Goal: Check status: Check status

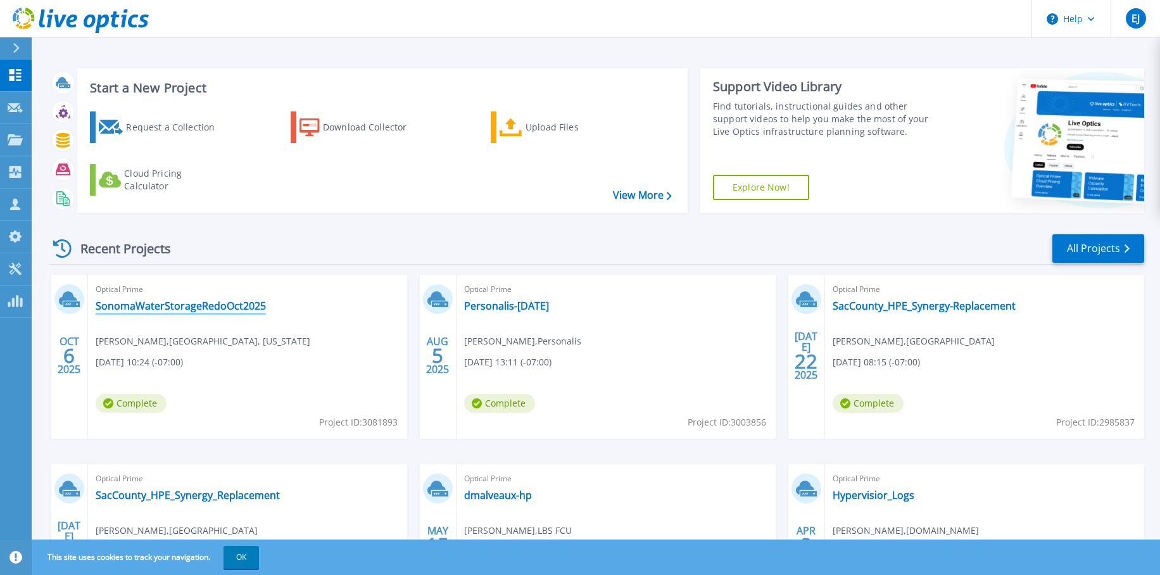
click at [222, 305] on link "SonomaWaterStorageRedoOct2025" at bounding box center [181, 306] width 170 height 13
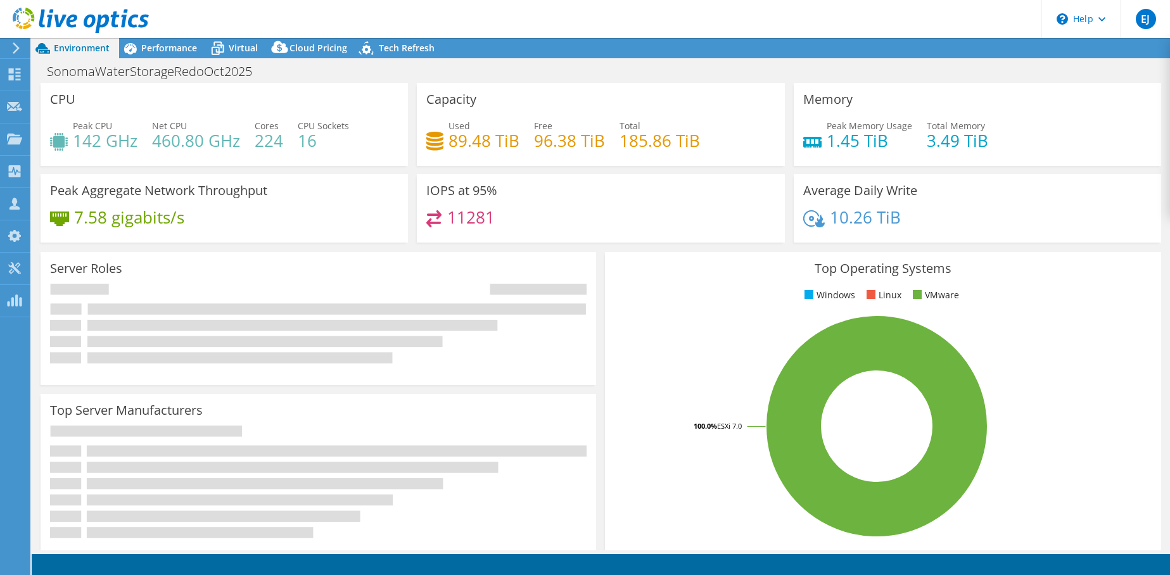
select select "USD"
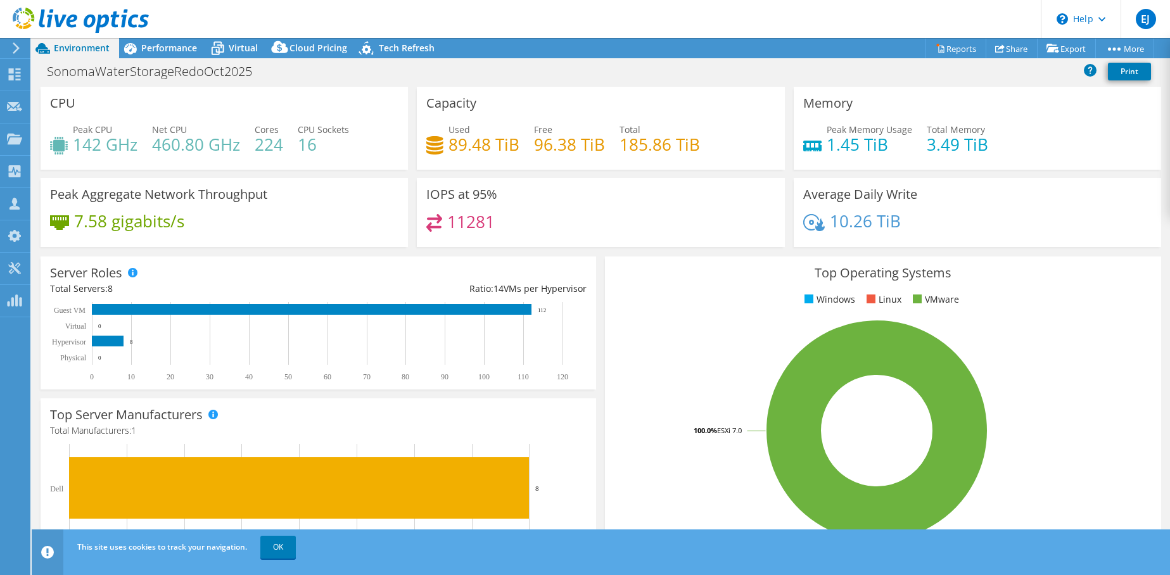
click at [16, 47] on icon at bounding box center [16, 47] width 10 height 11
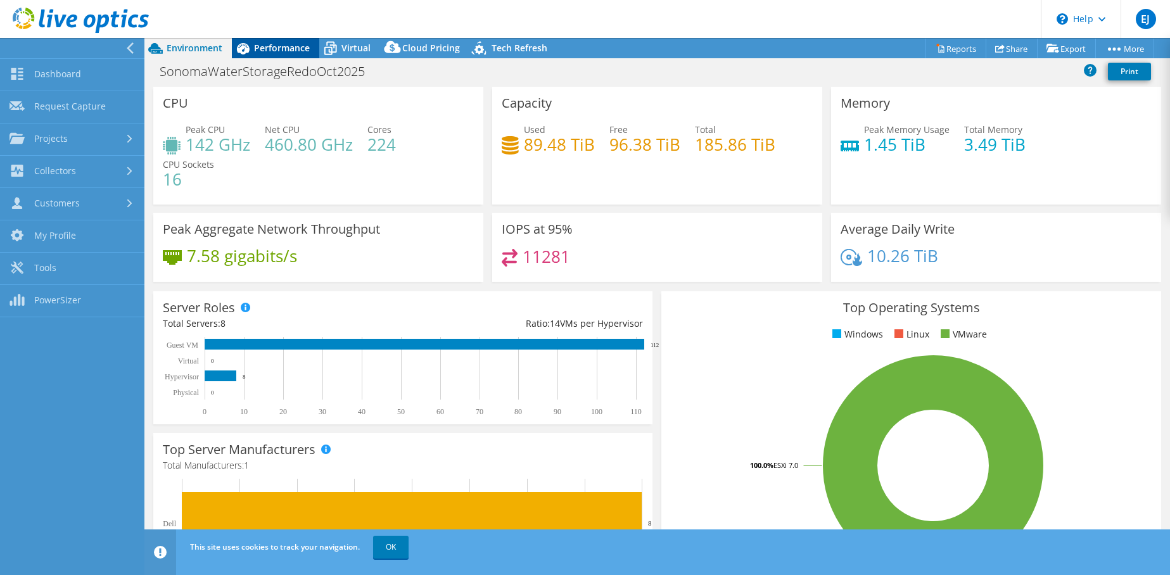
click at [264, 50] on span "Performance" at bounding box center [282, 48] width 56 height 12
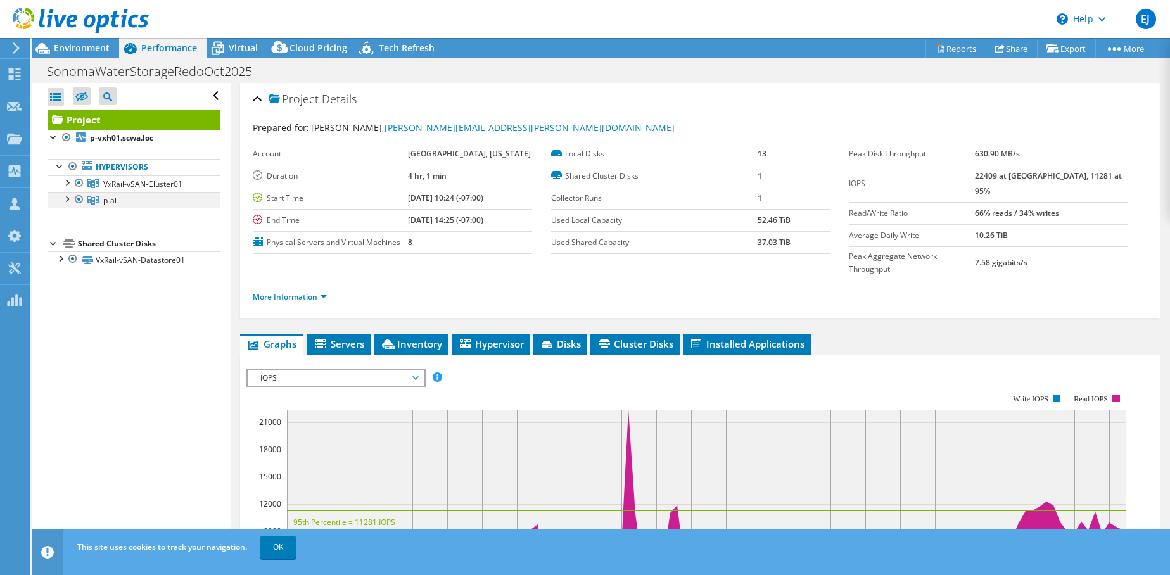
click at [67, 196] on div at bounding box center [66, 198] width 13 height 13
click at [99, 201] on link "p-al" at bounding box center [134, 200] width 173 height 16
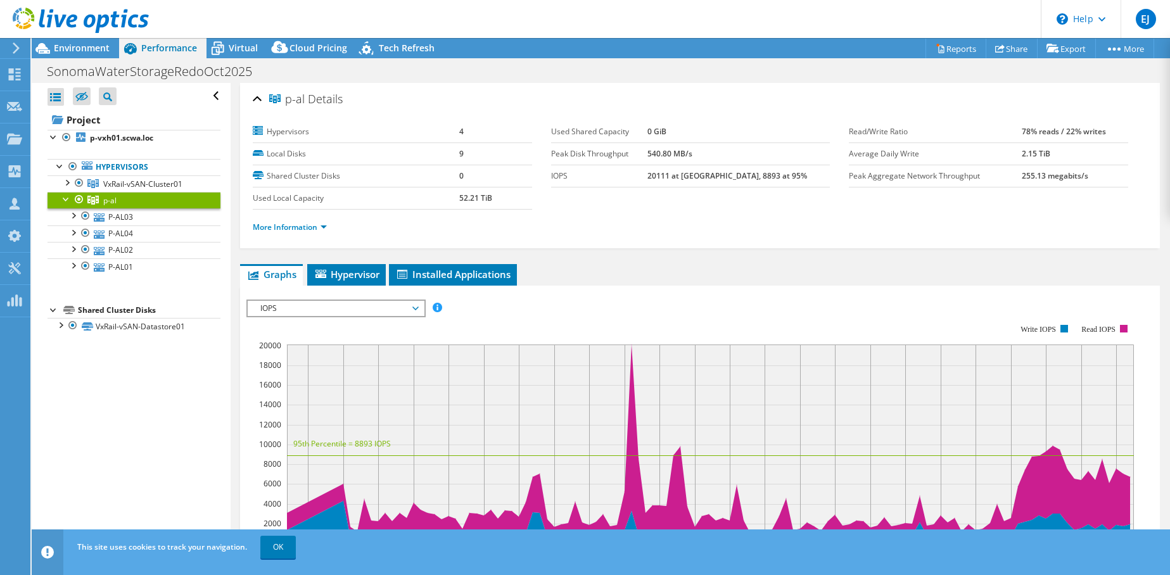
click at [80, 197] on div at bounding box center [79, 199] width 13 height 15
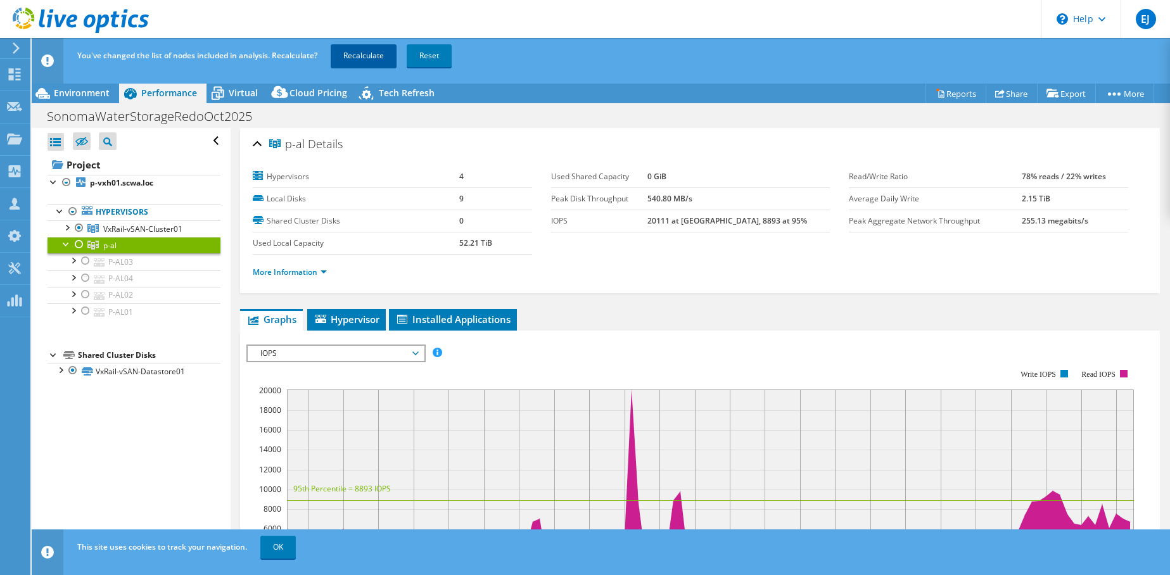
click at [373, 56] on link "Recalculate" at bounding box center [364, 55] width 66 height 23
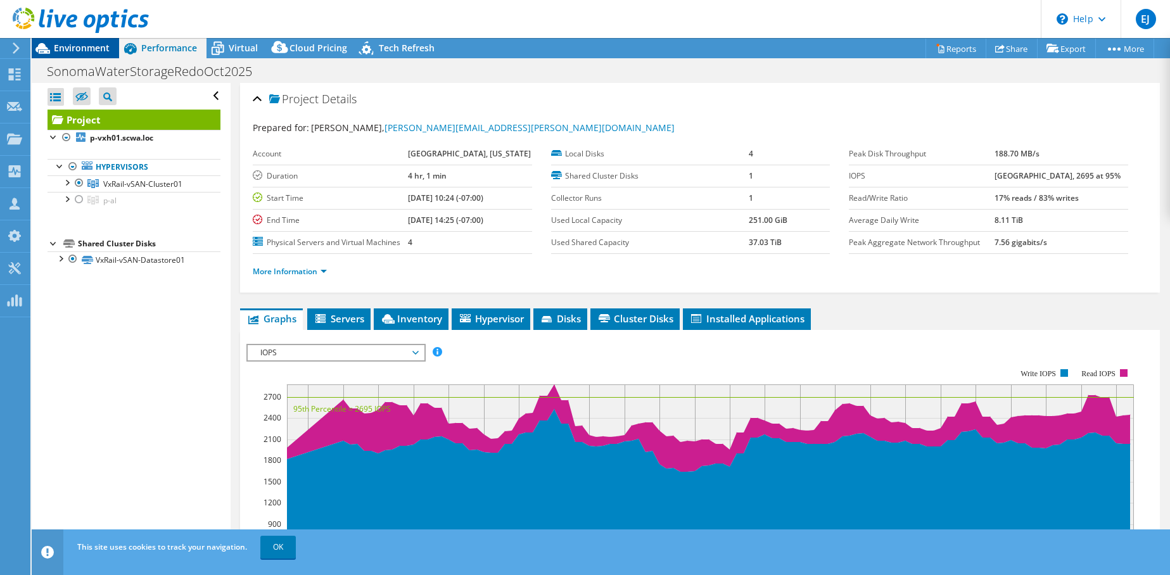
click at [84, 49] on span "Environment" at bounding box center [82, 48] width 56 height 12
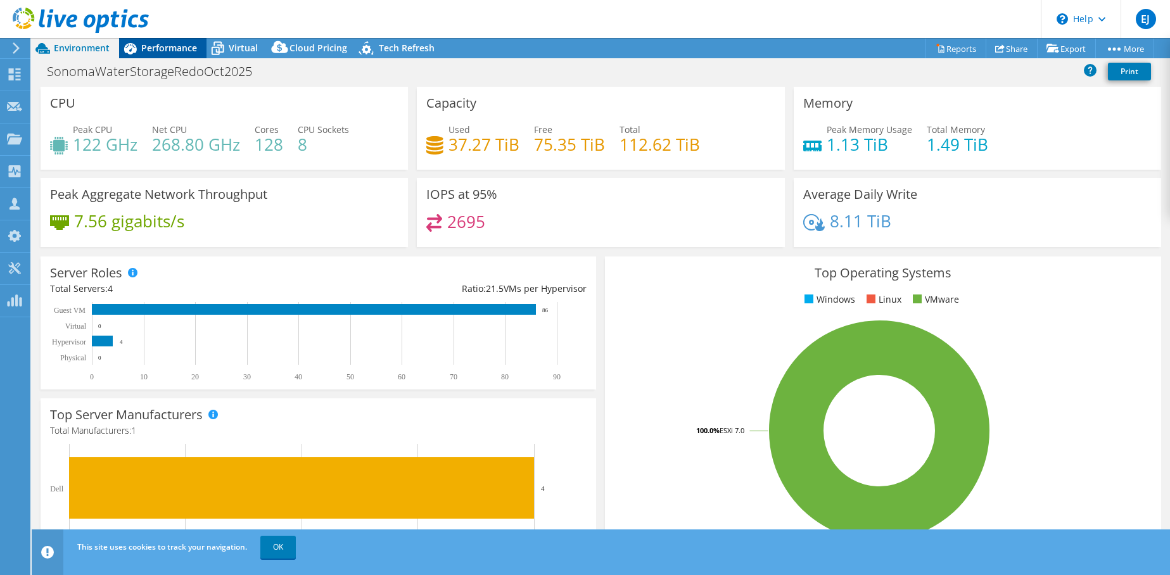
click at [148, 45] on span "Performance" at bounding box center [169, 48] width 56 height 12
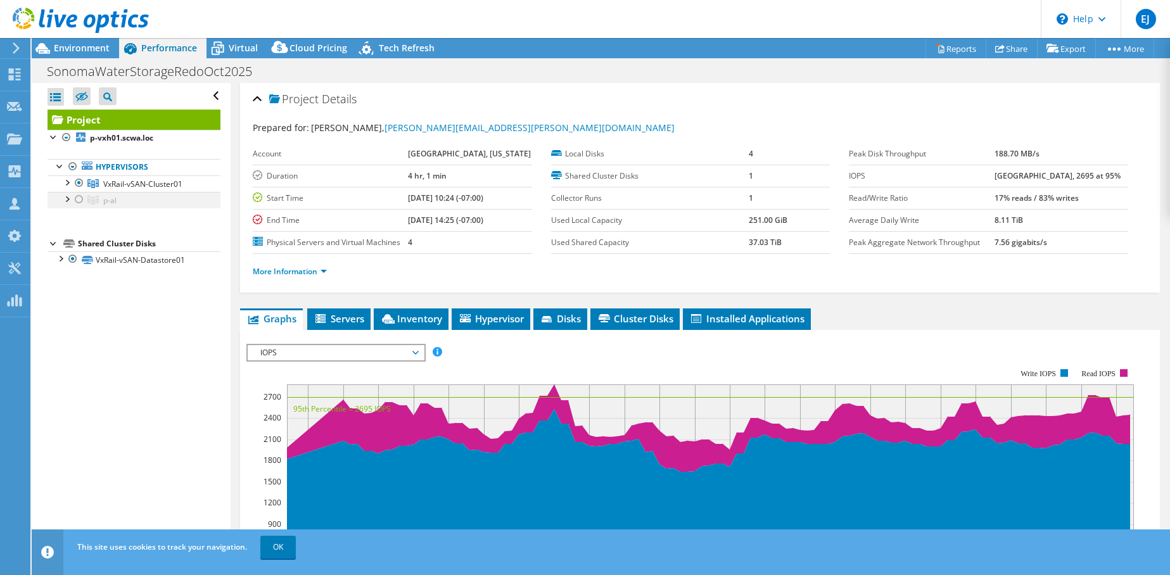
click at [79, 200] on div at bounding box center [79, 199] width 13 height 15
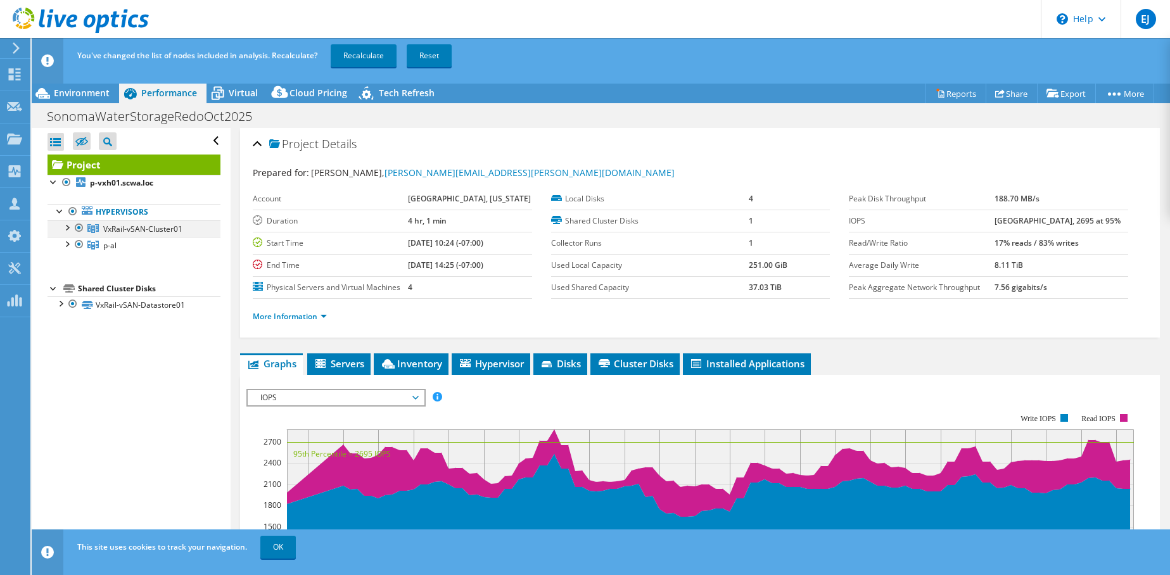
click at [80, 228] on div at bounding box center [79, 227] width 13 height 15
click at [359, 52] on link "Recalculate" at bounding box center [364, 55] width 66 height 23
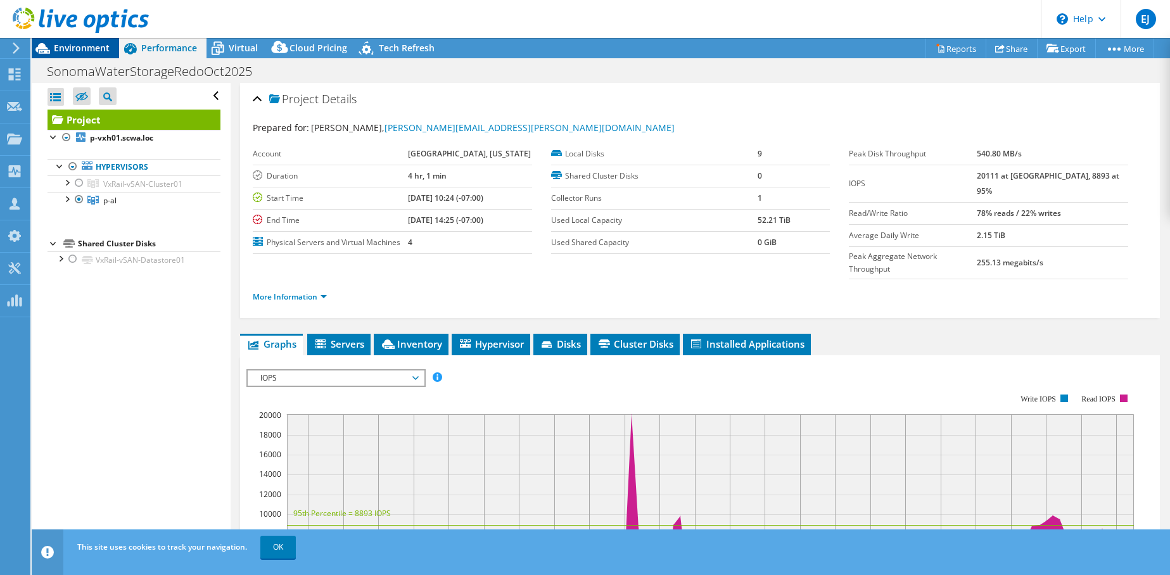
click at [86, 54] on div "Environment" at bounding box center [75, 48] width 87 height 20
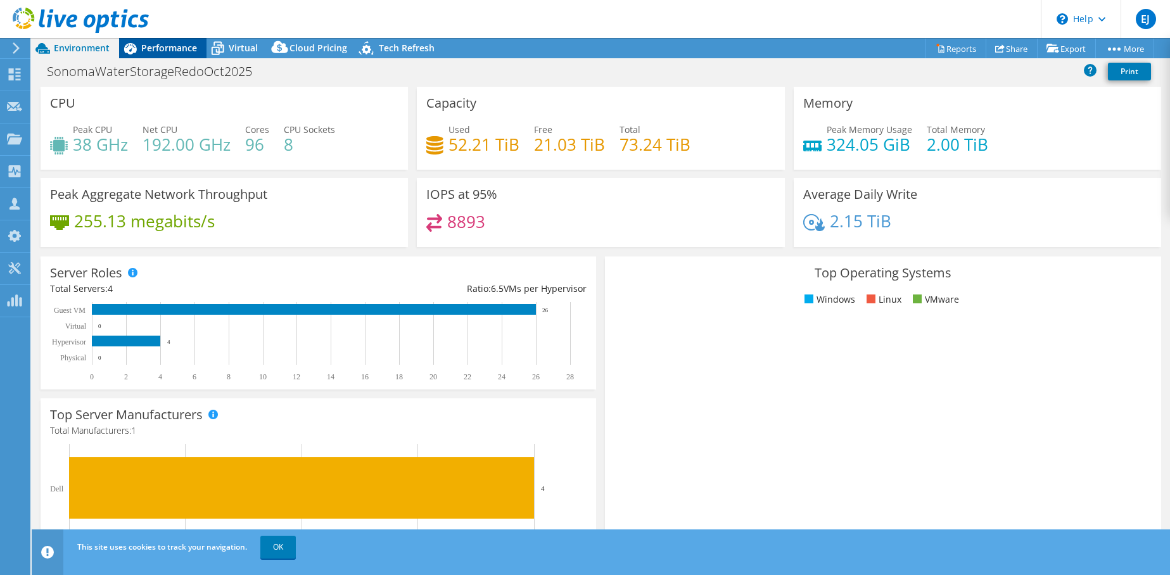
click at [149, 51] on span "Performance" at bounding box center [169, 48] width 56 height 12
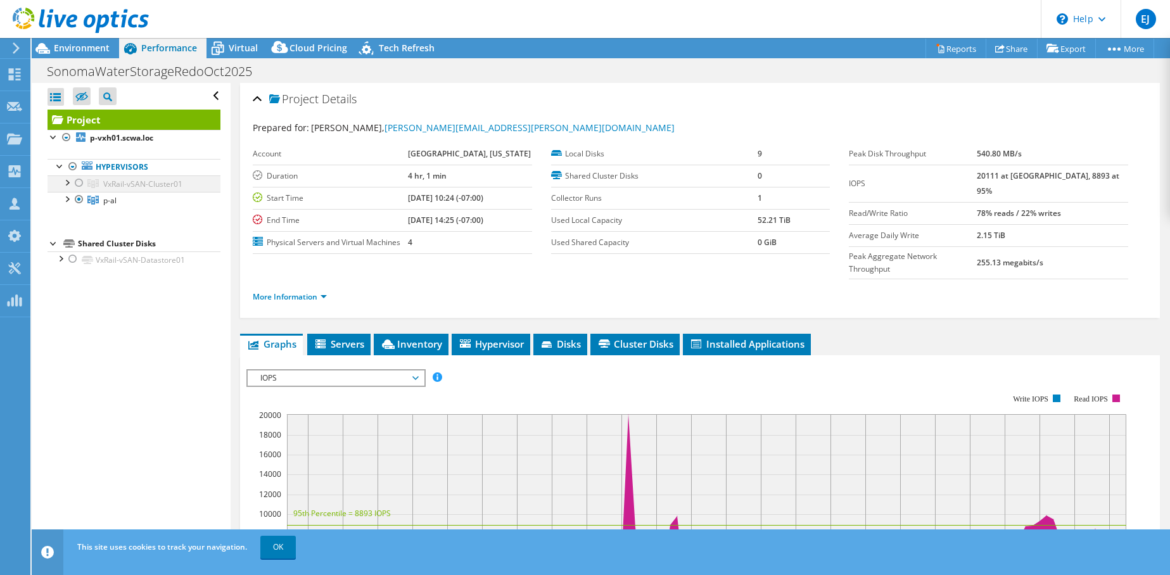
click at [78, 182] on div at bounding box center [79, 182] width 13 height 15
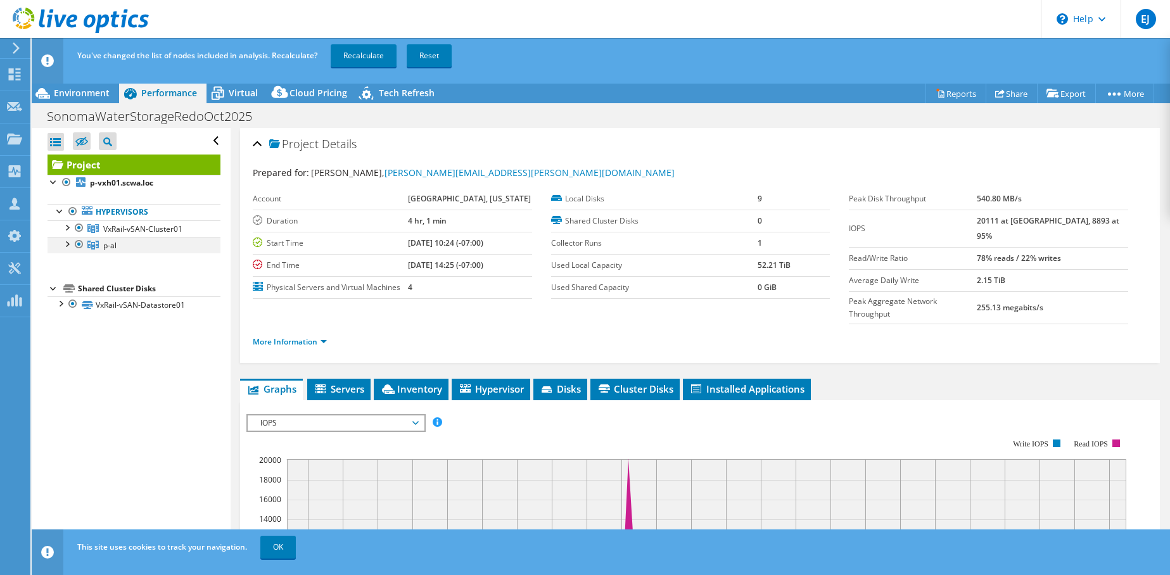
click at [78, 239] on div at bounding box center [79, 244] width 13 height 15
click at [353, 58] on link "Recalculate" at bounding box center [364, 55] width 66 height 23
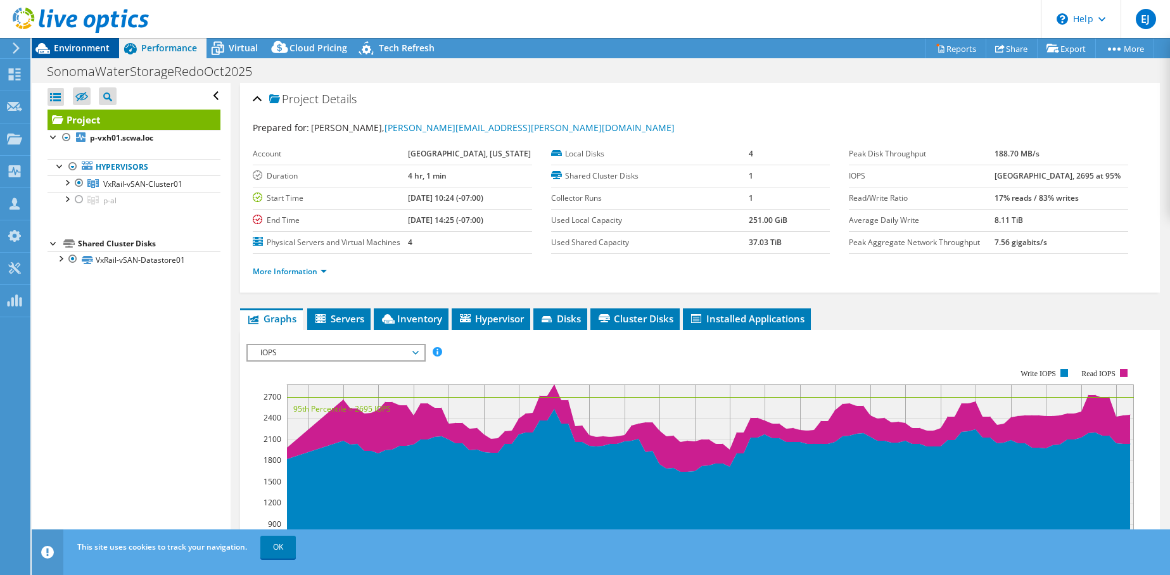
click at [70, 46] on span "Environment" at bounding box center [82, 48] width 56 height 12
